Goal: Information Seeking & Learning: Learn about a topic

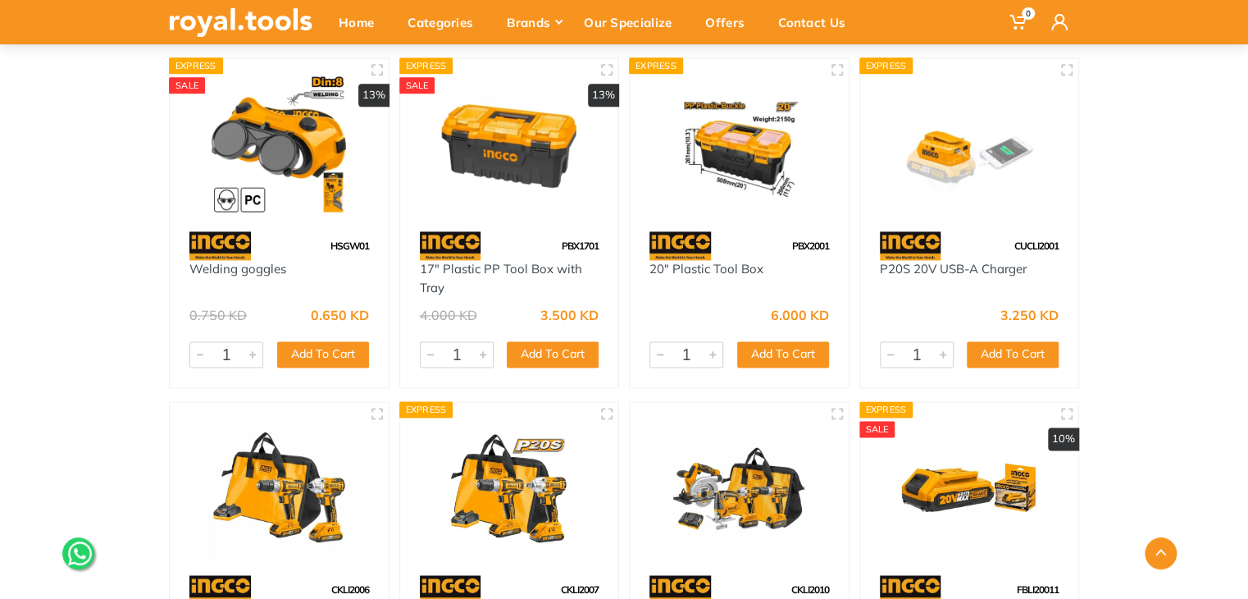
scroll to position [4182, 0]
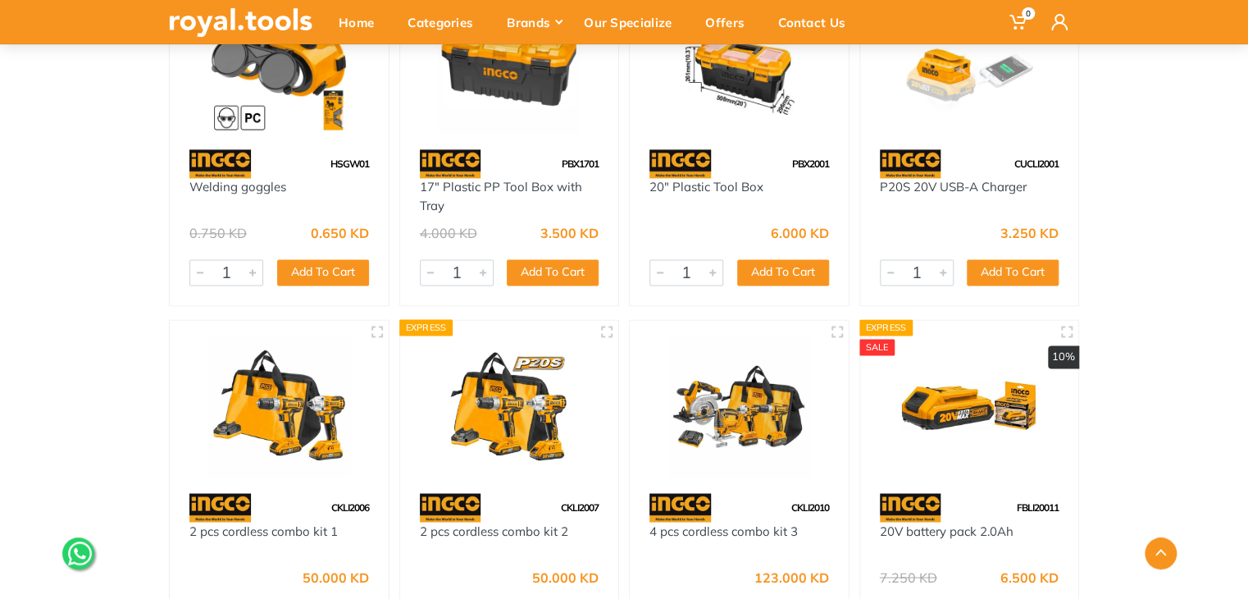
click at [751, 415] on img at bounding box center [739, 406] width 189 height 142
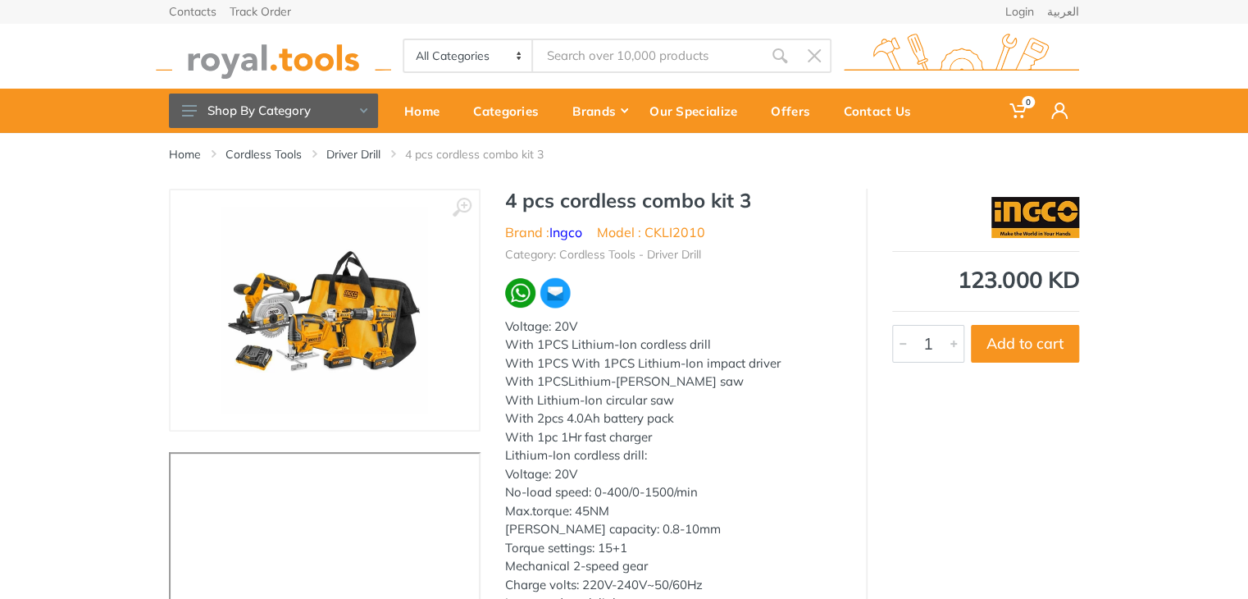
drag, startPoint x: 951, startPoint y: 278, endPoint x: 1072, endPoint y: 289, distance: 121.1
click at [1078, 287] on div "123.000 KD" at bounding box center [985, 279] width 187 height 23
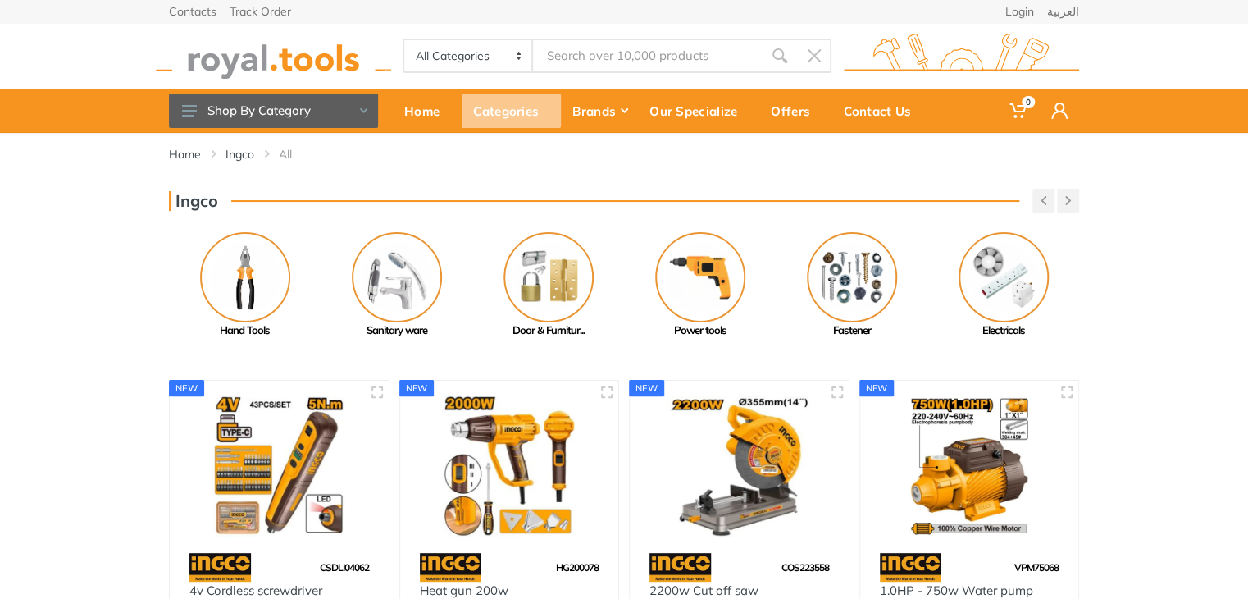
click at [491, 112] on div "Categories" at bounding box center [511, 110] width 99 height 34
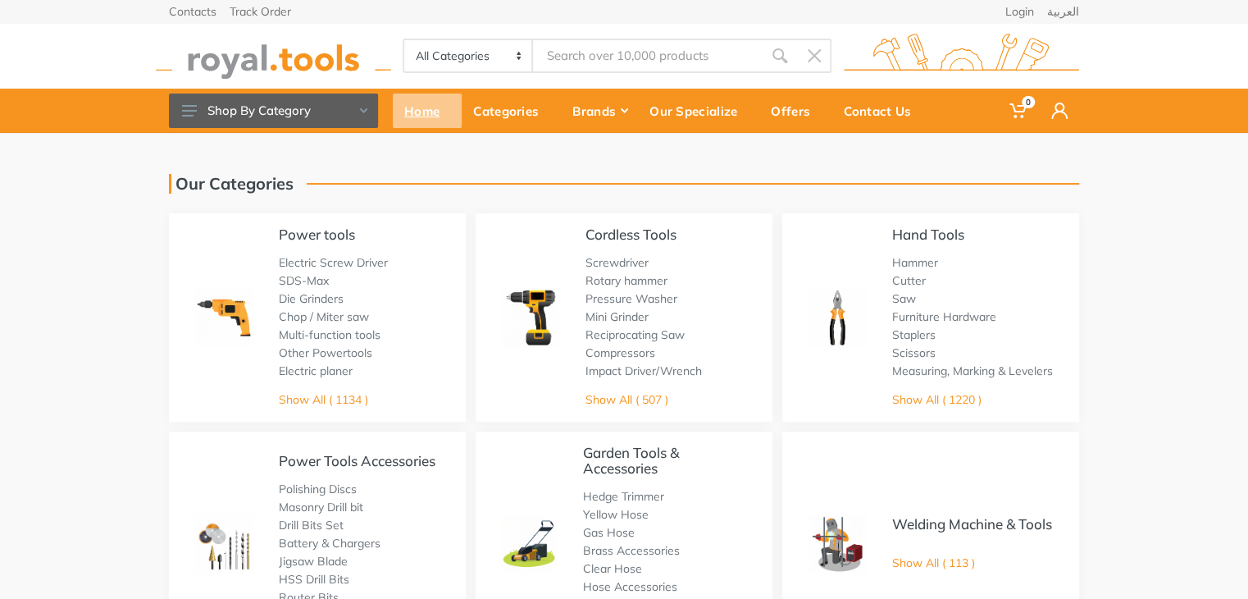
click at [427, 108] on div "Home" at bounding box center [427, 110] width 69 height 34
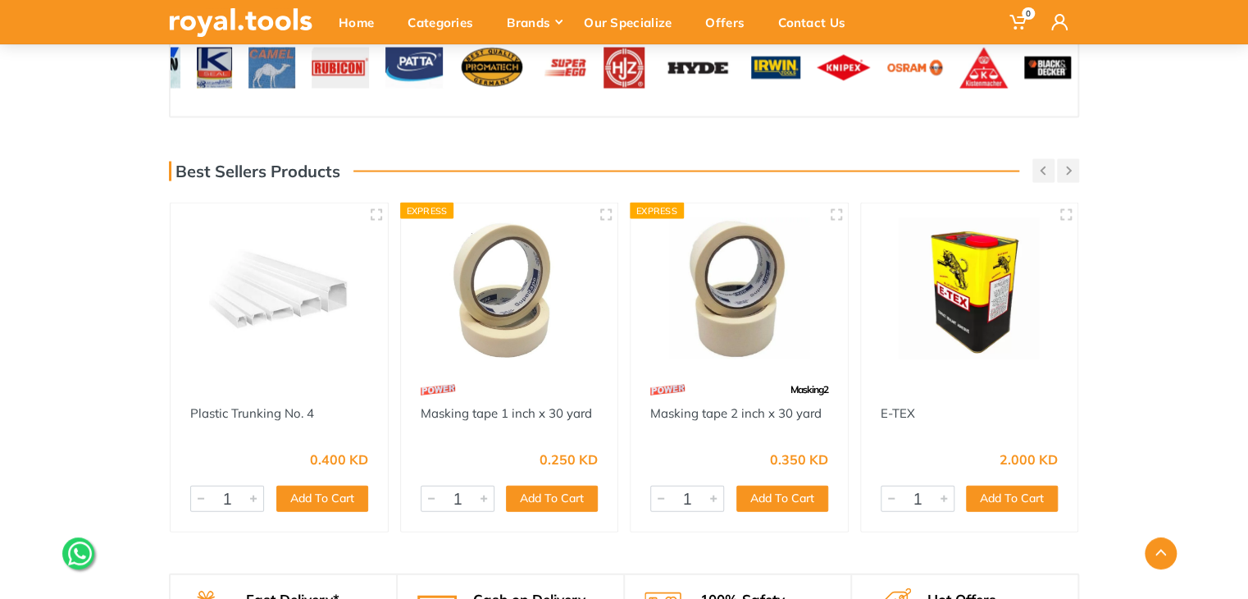
scroll to position [1476, 0]
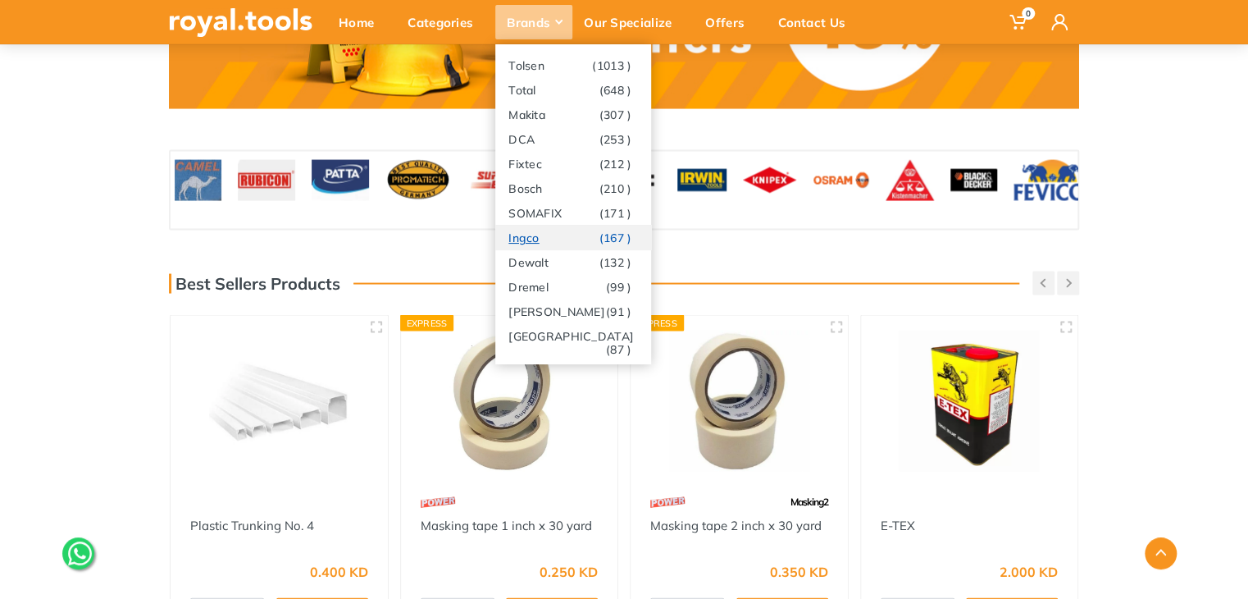
click at [549, 242] on link "Ingco (167 )" at bounding box center [573, 237] width 156 height 25
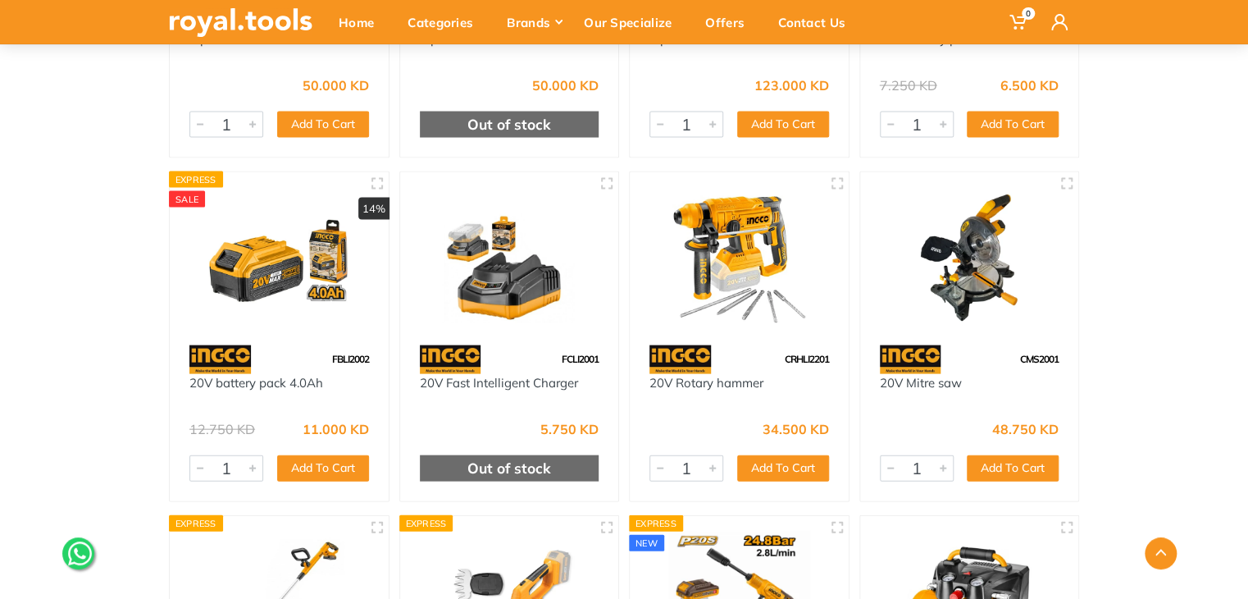
scroll to position [4264, 0]
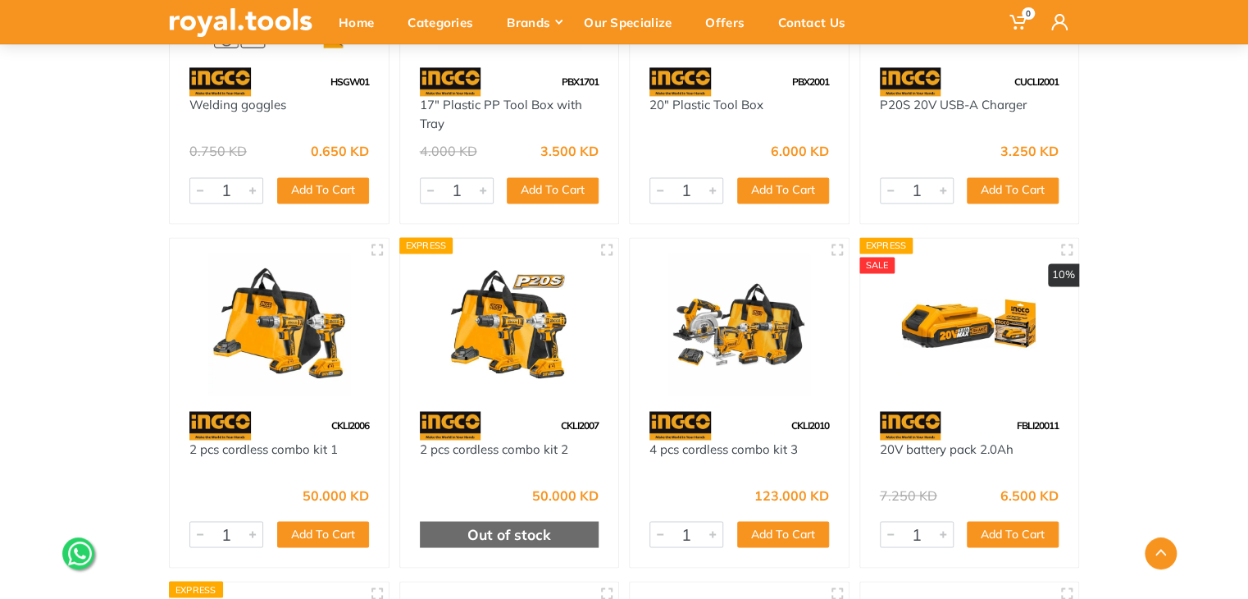
click at [738, 347] on img at bounding box center [739, 324] width 189 height 142
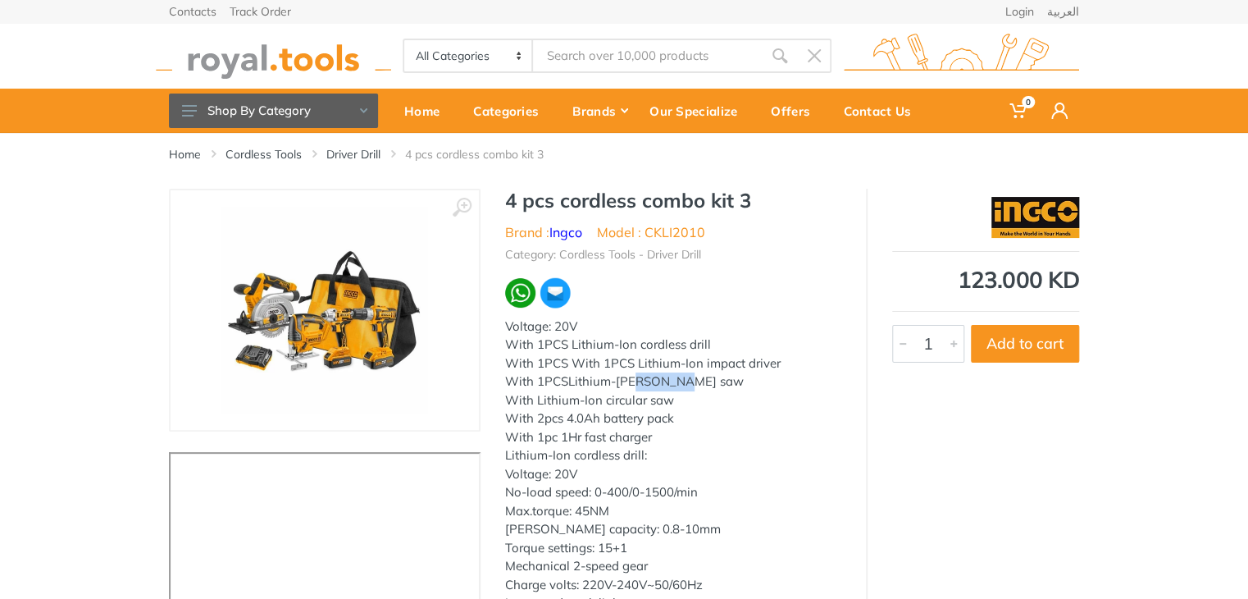
drag, startPoint x: 633, startPoint y: 376, endPoint x: 663, endPoint y: 380, distance: 29.7
drag, startPoint x: 627, startPoint y: 398, endPoint x: 640, endPoint y: 400, distance: 13.3
drag, startPoint x: 702, startPoint y: 361, endPoint x: 718, endPoint y: 339, distance: 27.6
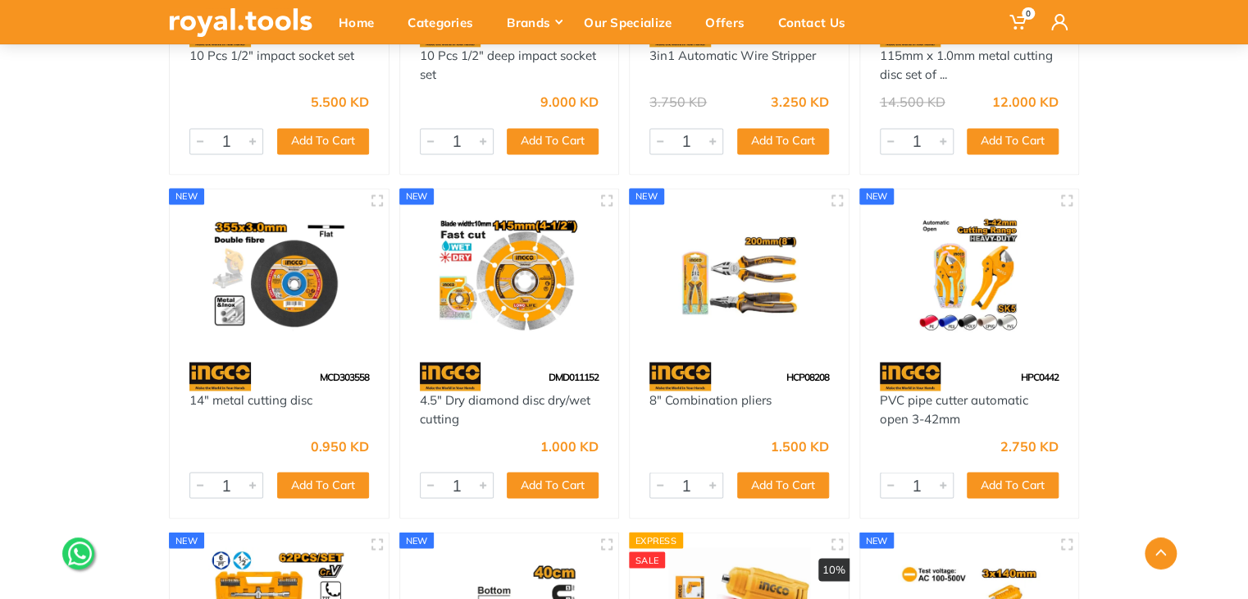
scroll to position [1386, 0]
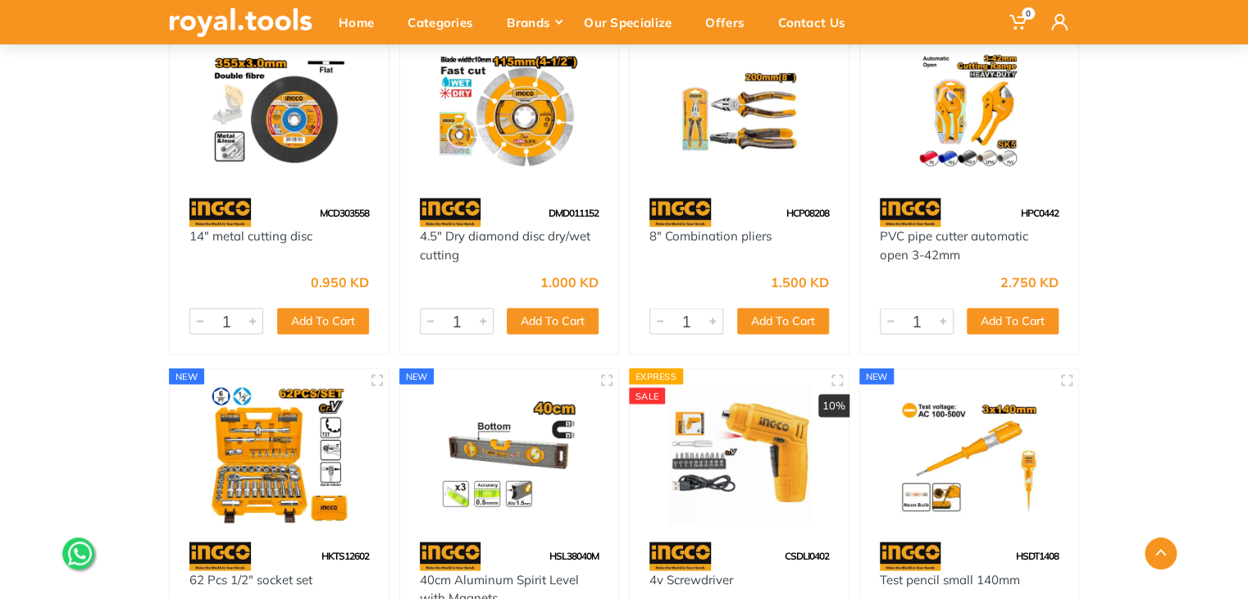
click at [261, 444] on img at bounding box center [279, 454] width 189 height 142
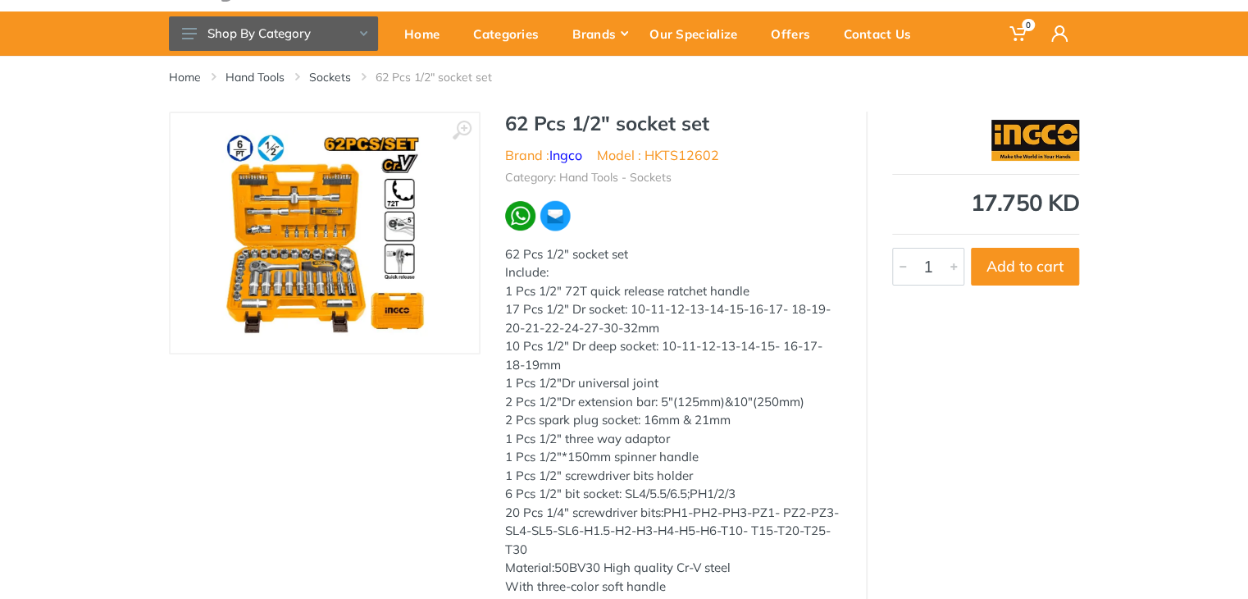
scroll to position [164, 0]
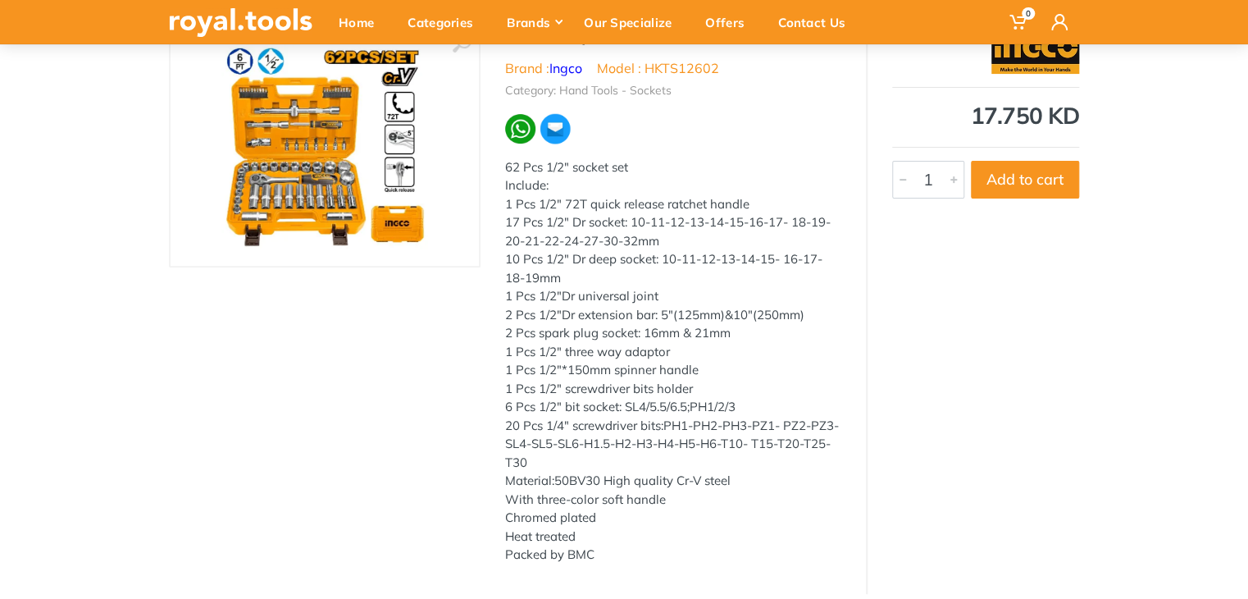
click at [328, 171] on img at bounding box center [324, 146] width 207 height 207
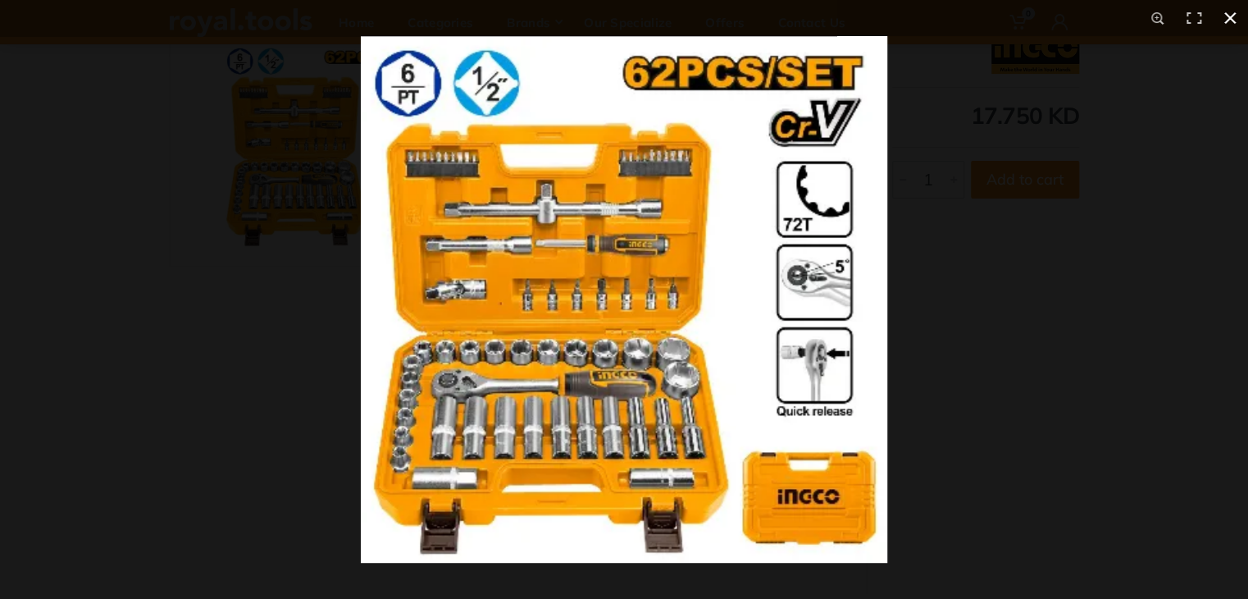
click at [1229, 18] on button at bounding box center [1230, 18] width 36 height 36
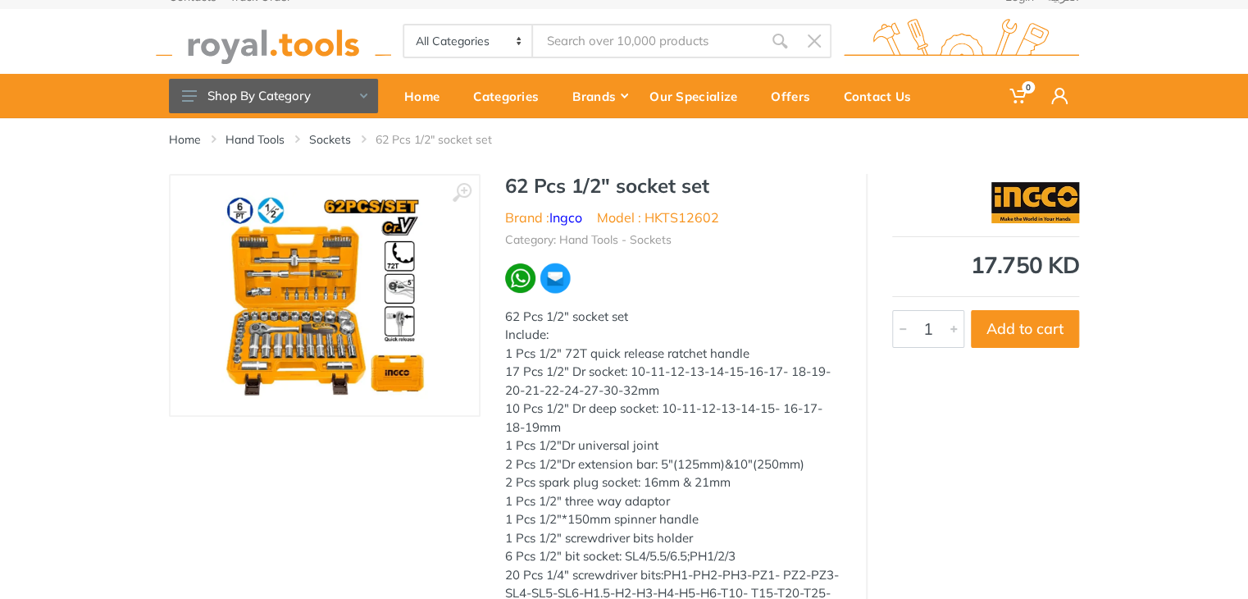
scroll to position [0, 0]
